Goal: Navigation & Orientation: Go to known website

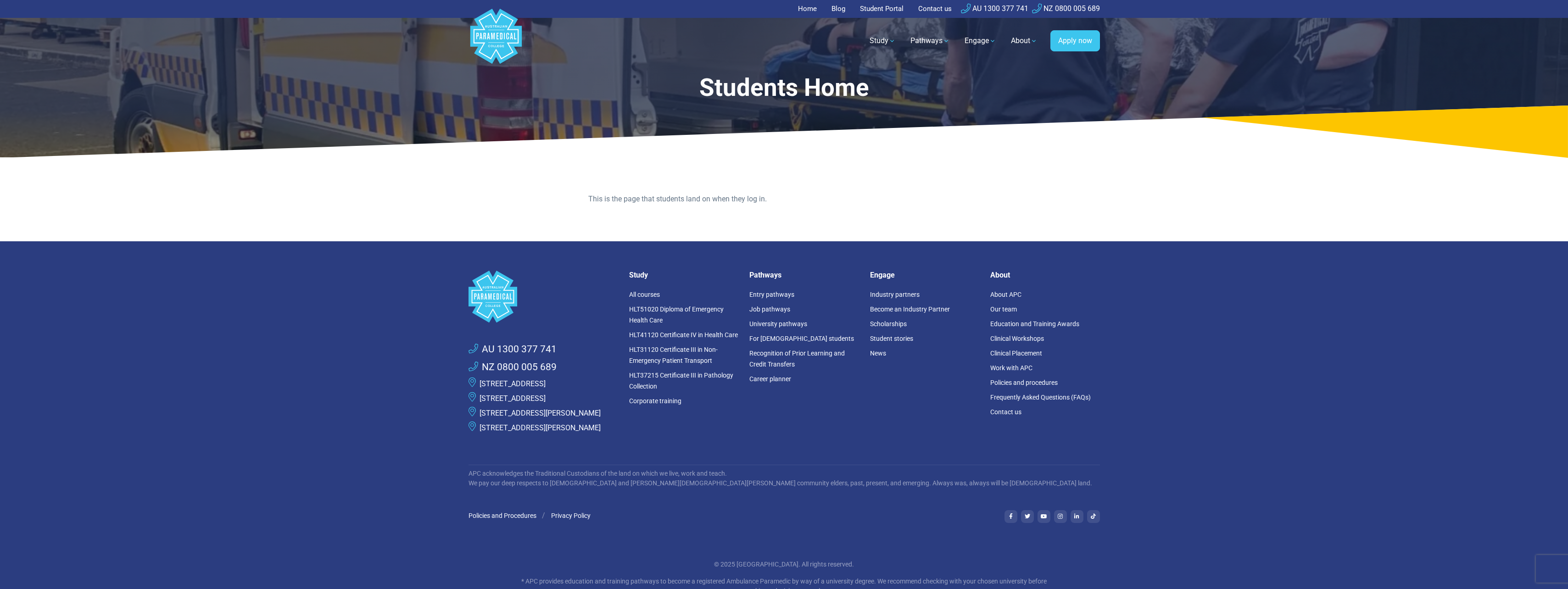
click at [810, 9] on link "Home" at bounding box center [810, 9] width 24 height 18
